Goal: Task Accomplishment & Management: Complete application form

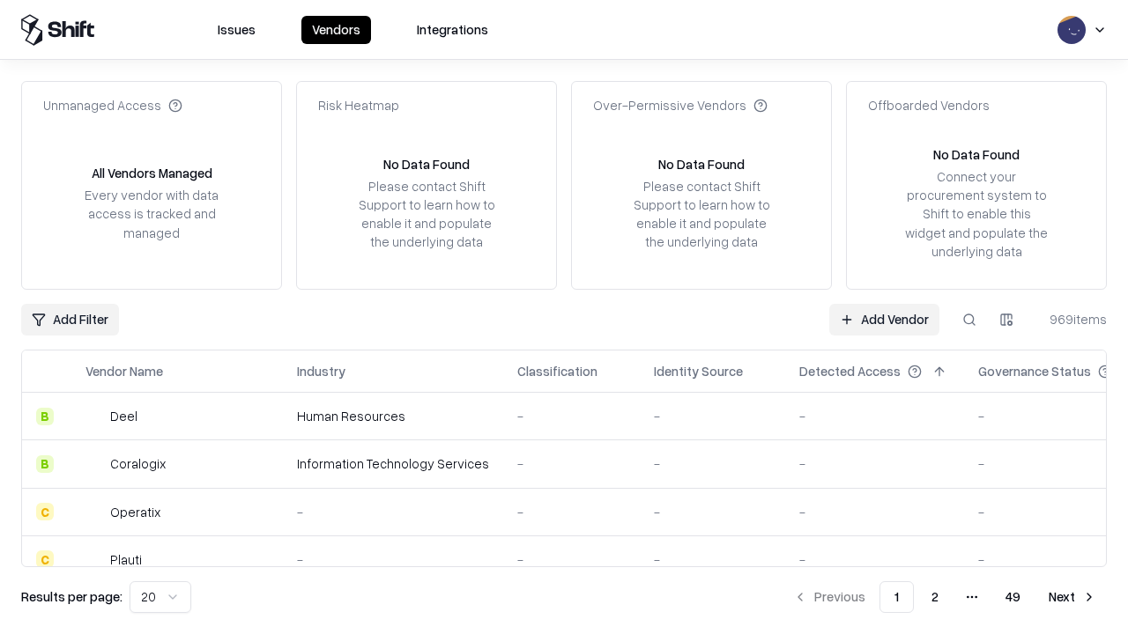
click at [884, 319] on link "Add Vendor" at bounding box center [884, 320] width 110 height 32
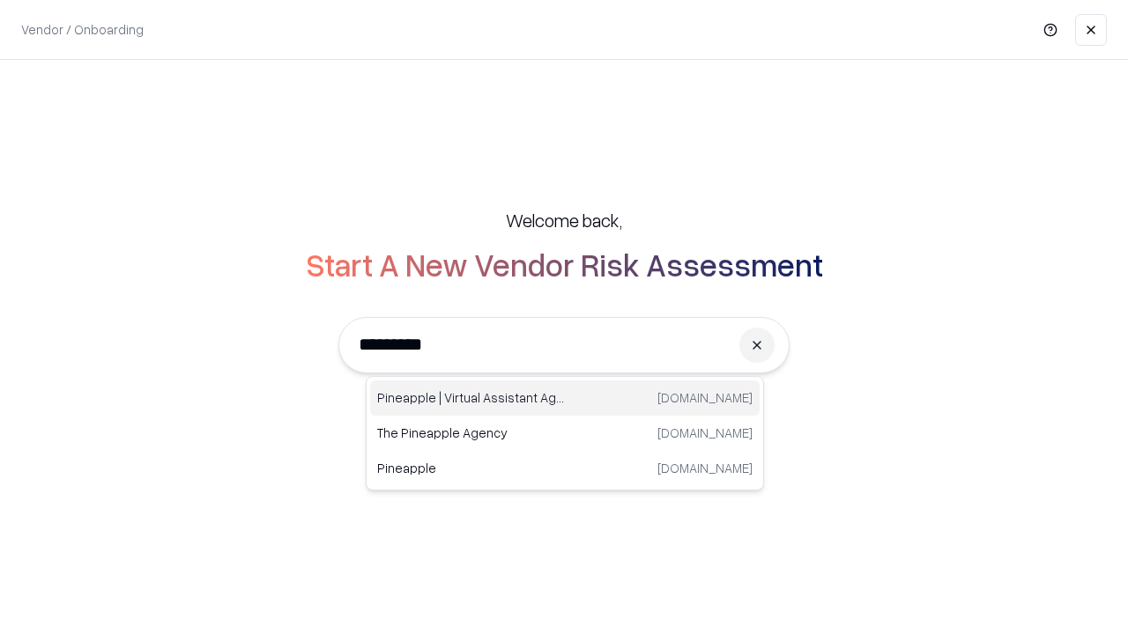
click at [565, 398] on div "Pineapple | Virtual Assistant Agency [DOMAIN_NAME]" at bounding box center [564, 398] width 389 height 35
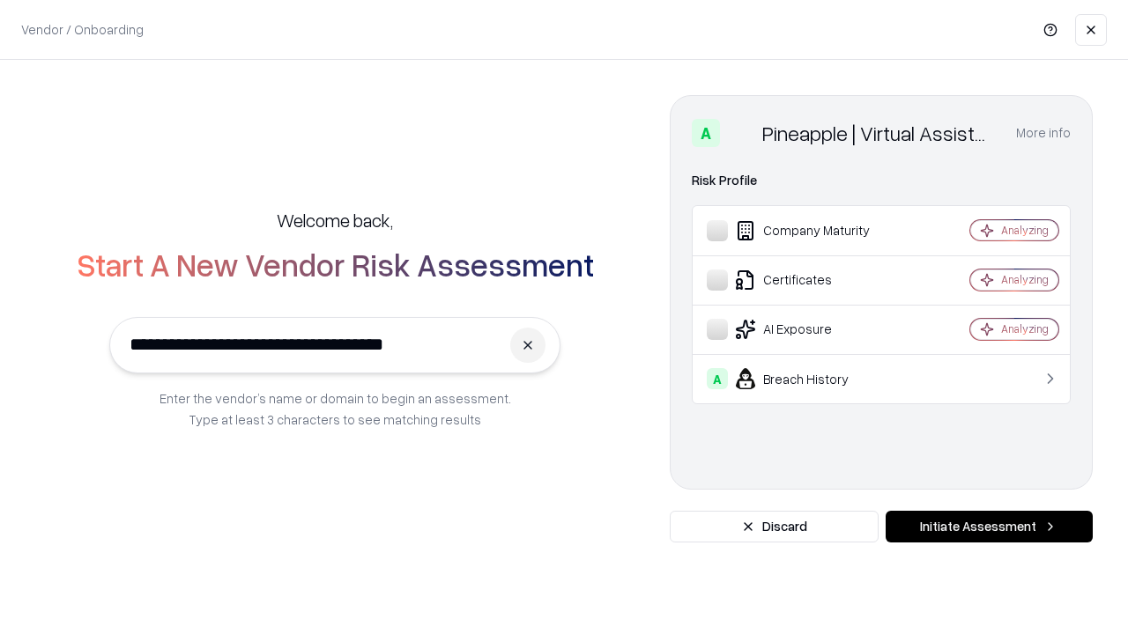
type input "**********"
click at [988, 527] on button "Initiate Assessment" at bounding box center [988, 527] width 207 height 32
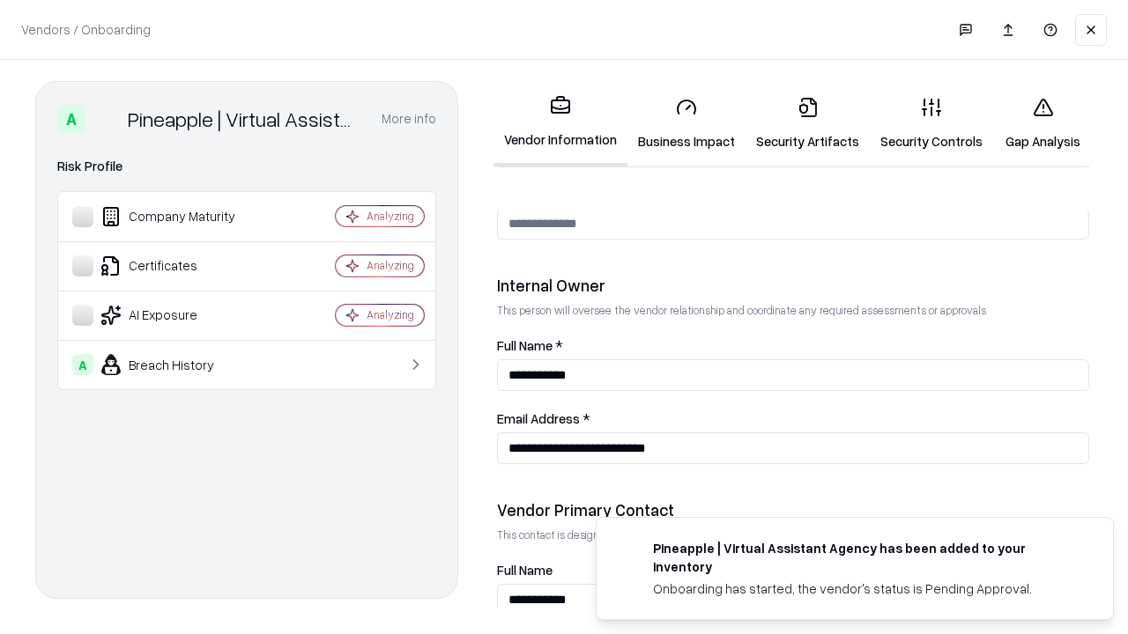
scroll to position [913, 0]
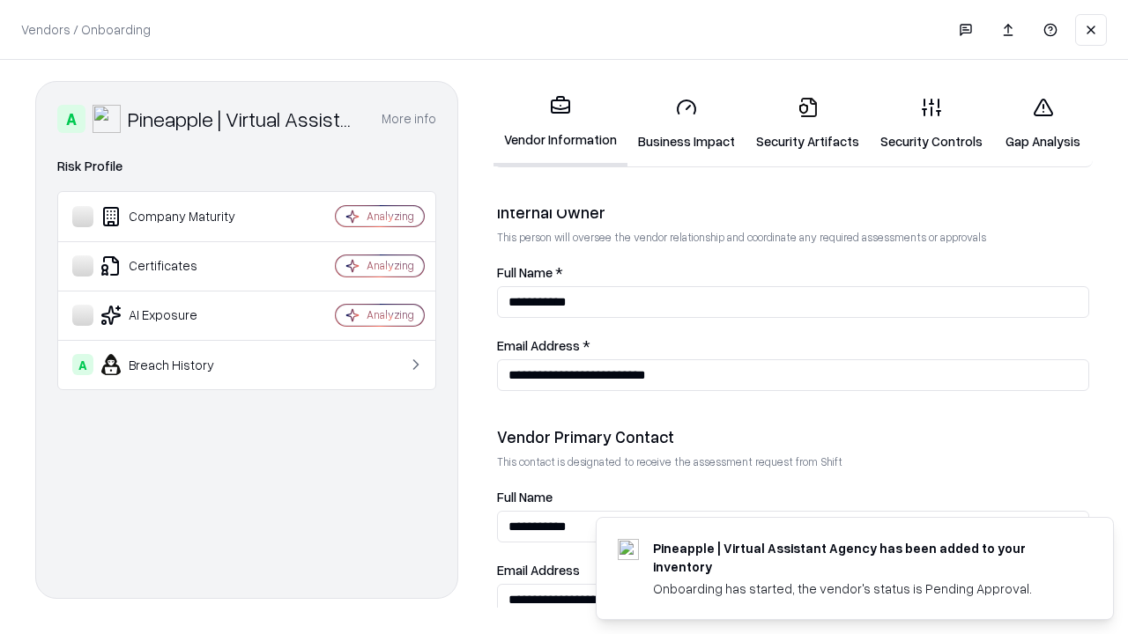
click at [686, 123] on link "Business Impact" at bounding box center [686, 124] width 118 height 82
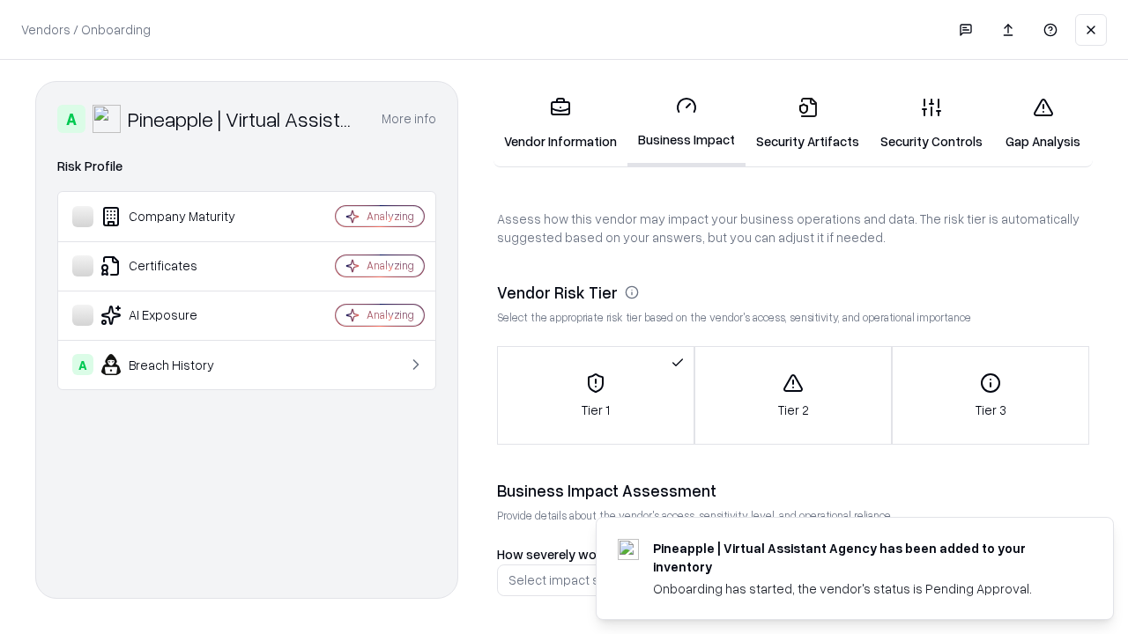
click at [1042, 123] on link "Gap Analysis" at bounding box center [1043, 124] width 100 height 82
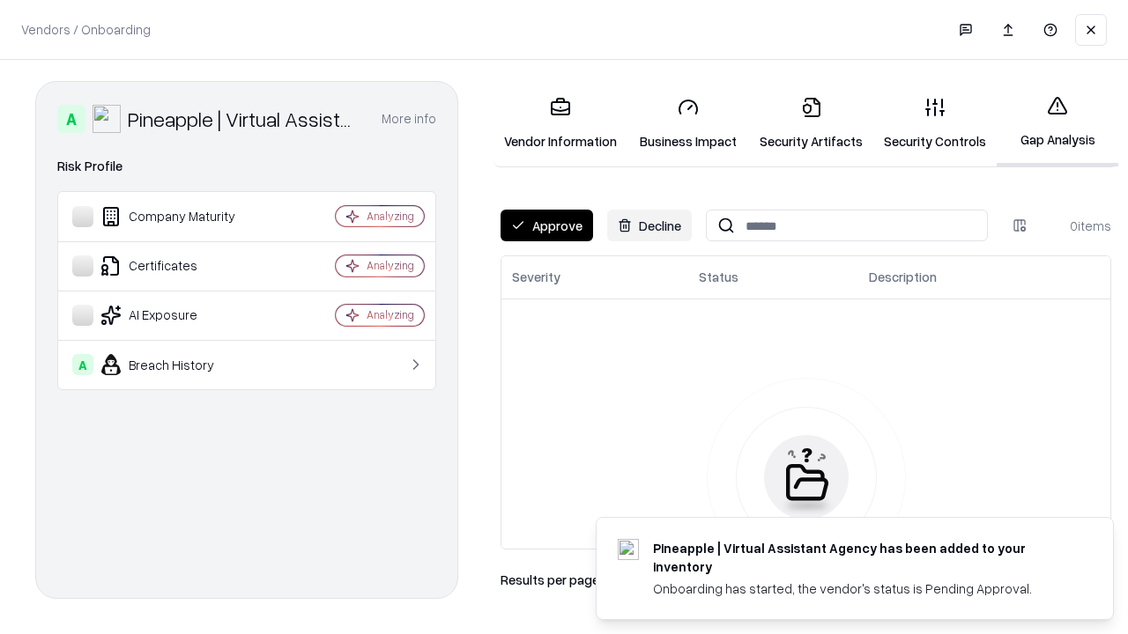
click at [546, 226] on button "Approve" at bounding box center [546, 226] width 92 height 32
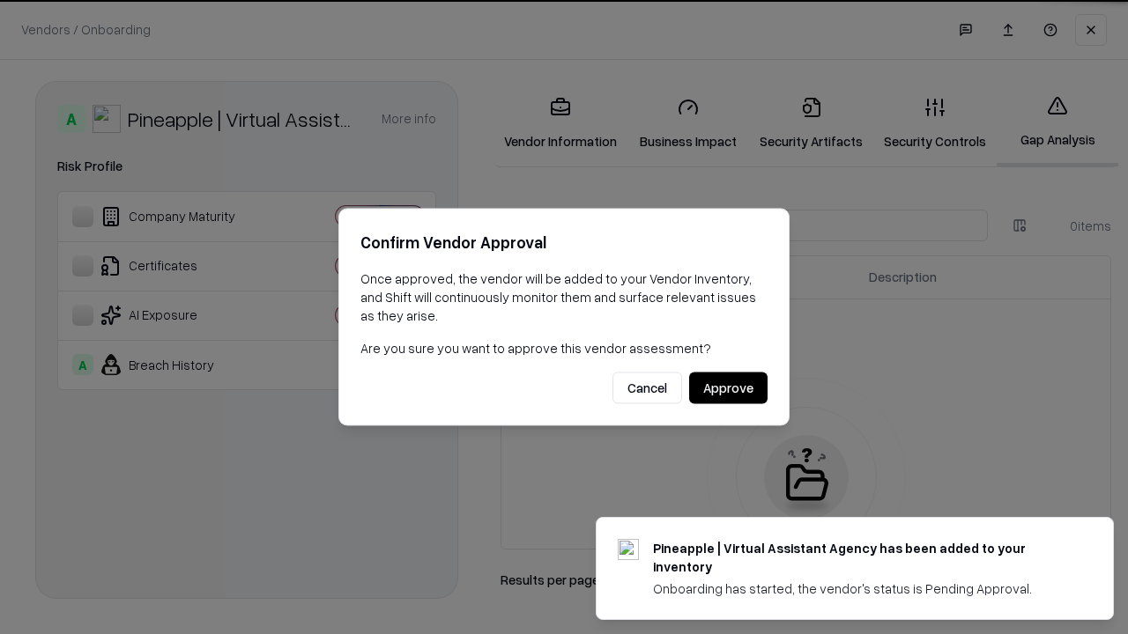
click at [728, 388] on button "Approve" at bounding box center [728, 389] width 78 height 32
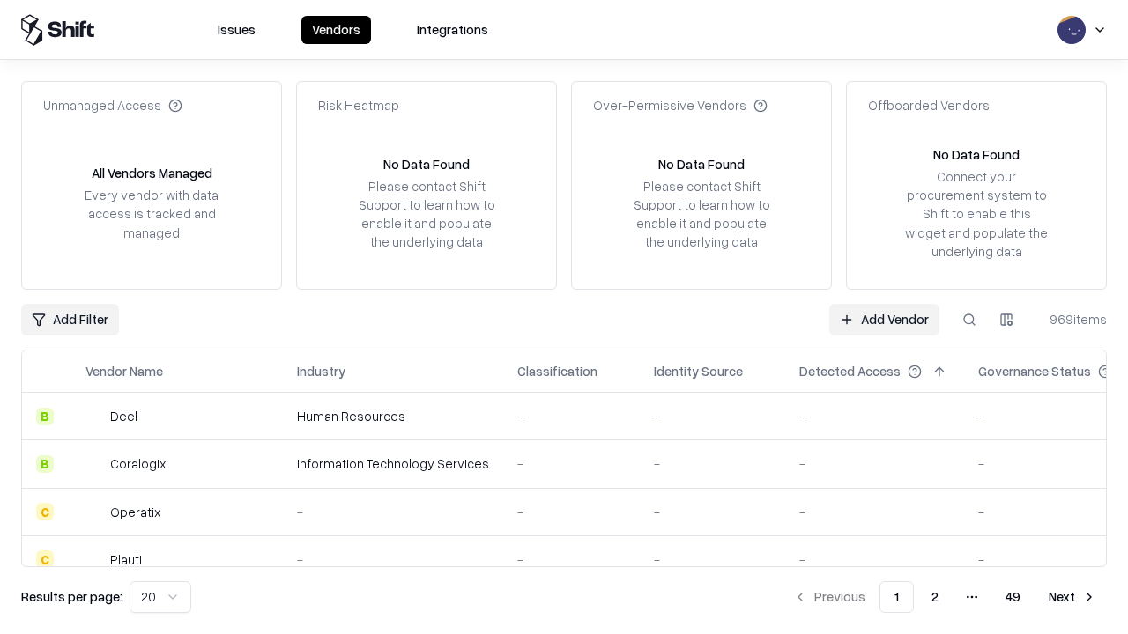
type input "**********"
click at [884, 319] on link "Add Vendor" at bounding box center [884, 320] width 110 height 32
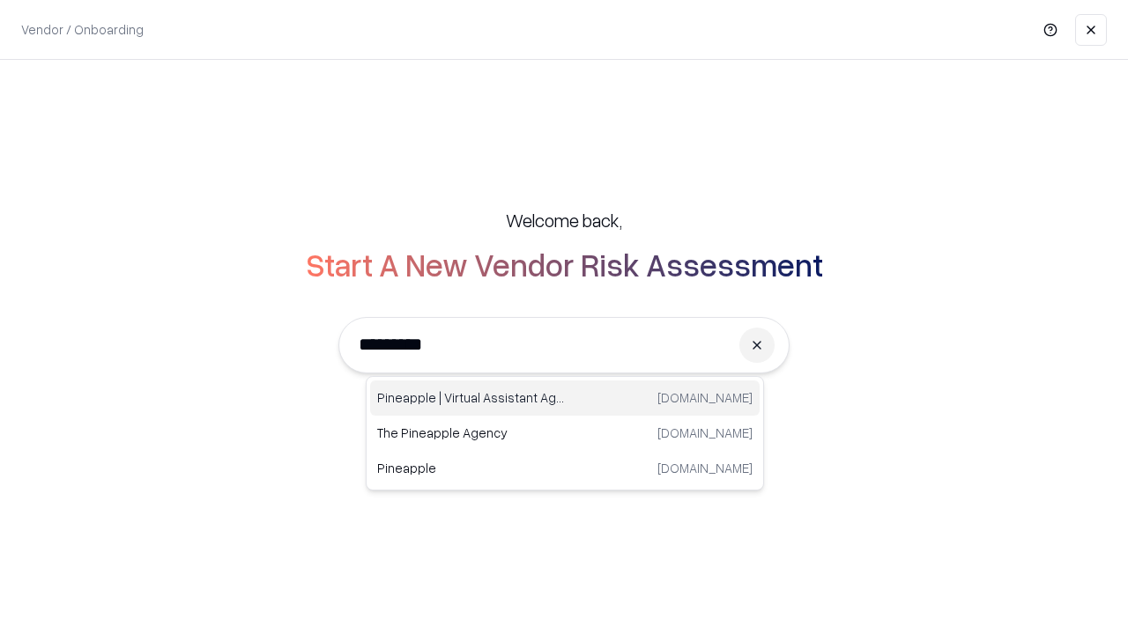
click at [565, 398] on div "Pineapple | Virtual Assistant Agency [DOMAIN_NAME]" at bounding box center [564, 398] width 389 height 35
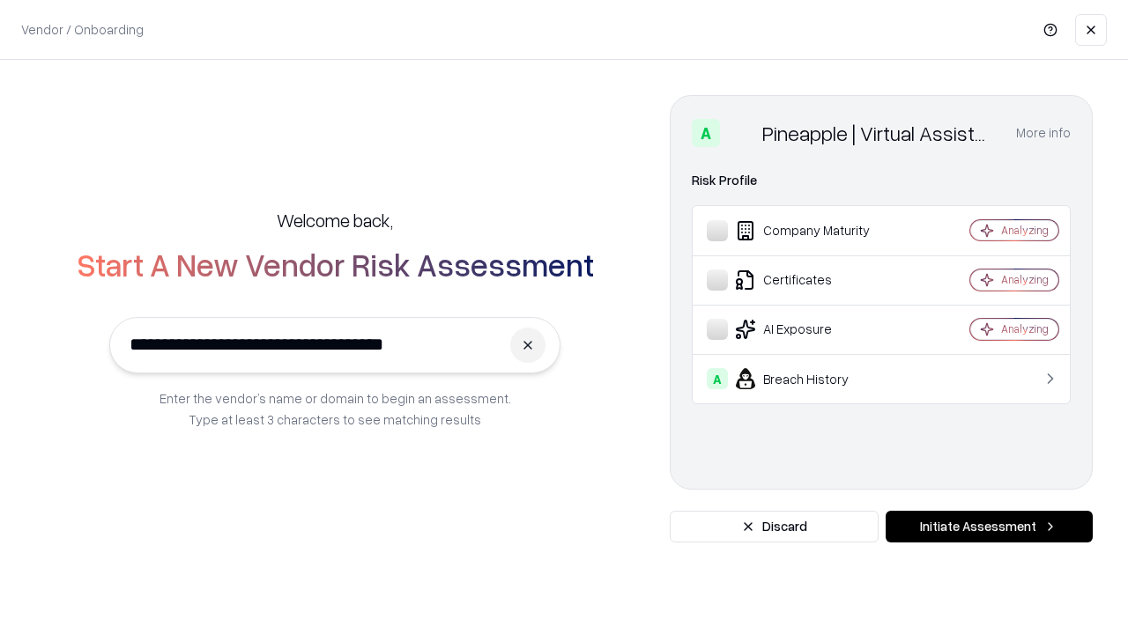
type input "**********"
click at [988, 527] on button "Initiate Assessment" at bounding box center [988, 527] width 207 height 32
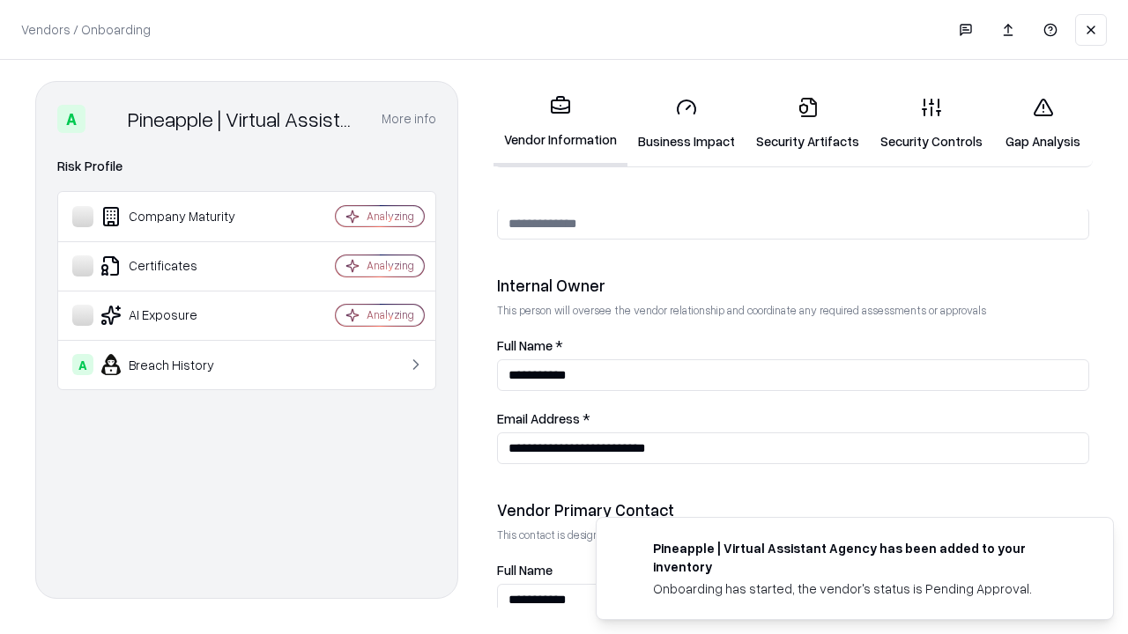
scroll to position [913, 0]
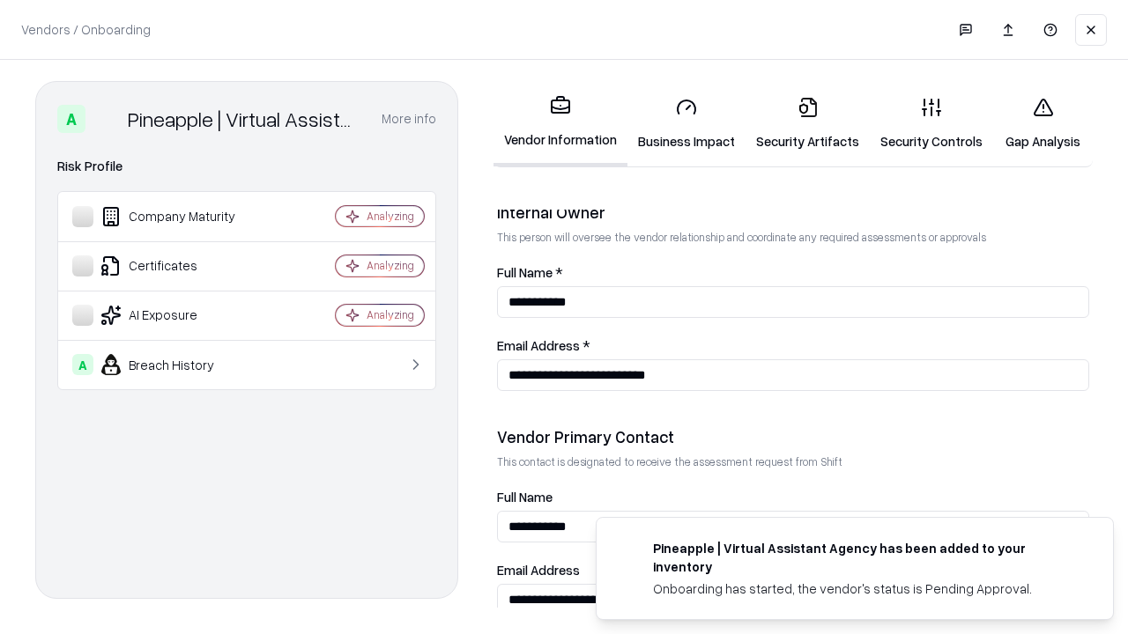
click at [1042, 123] on link "Gap Analysis" at bounding box center [1043, 124] width 100 height 82
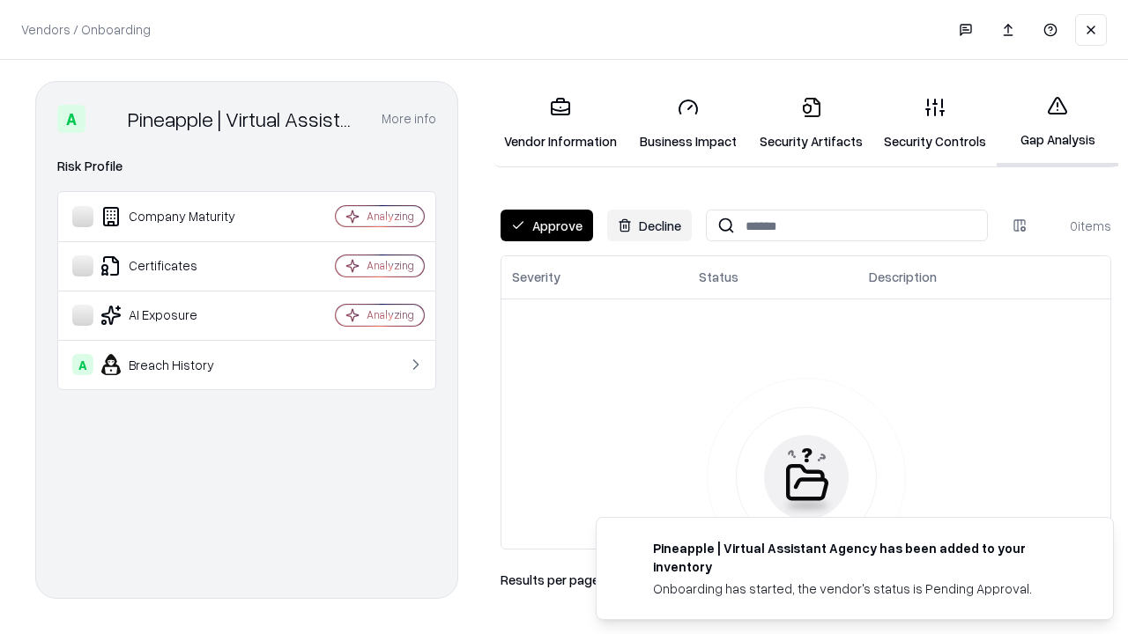
click at [546, 226] on button "Approve" at bounding box center [546, 226] width 92 height 32
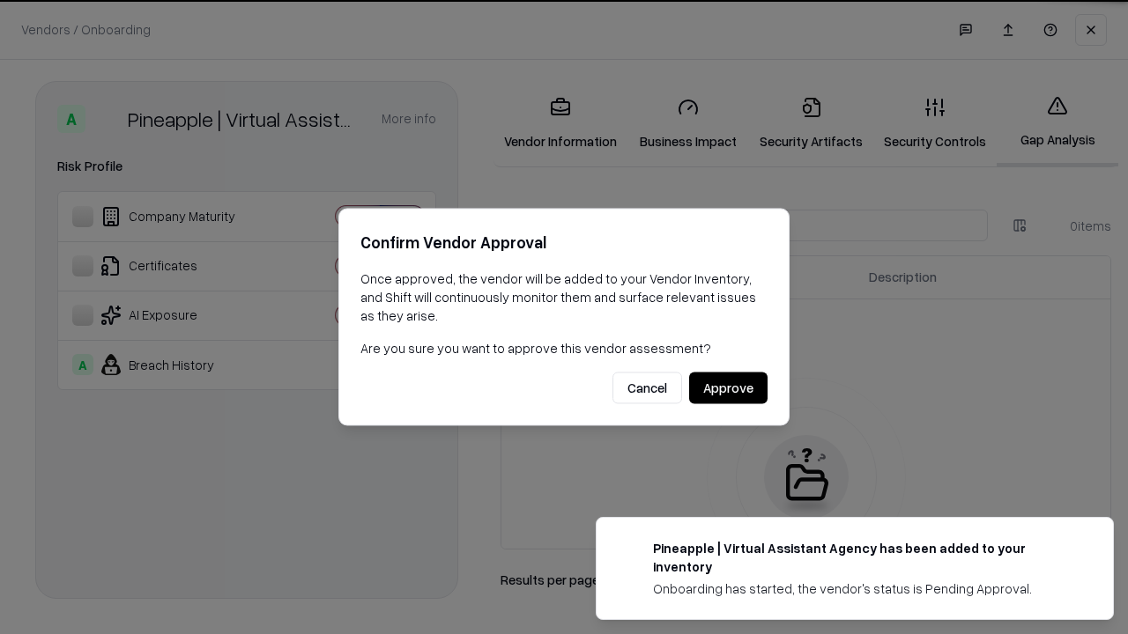
click at [728, 388] on button "Approve" at bounding box center [728, 389] width 78 height 32
